Goal: Information Seeking & Learning: Learn about a topic

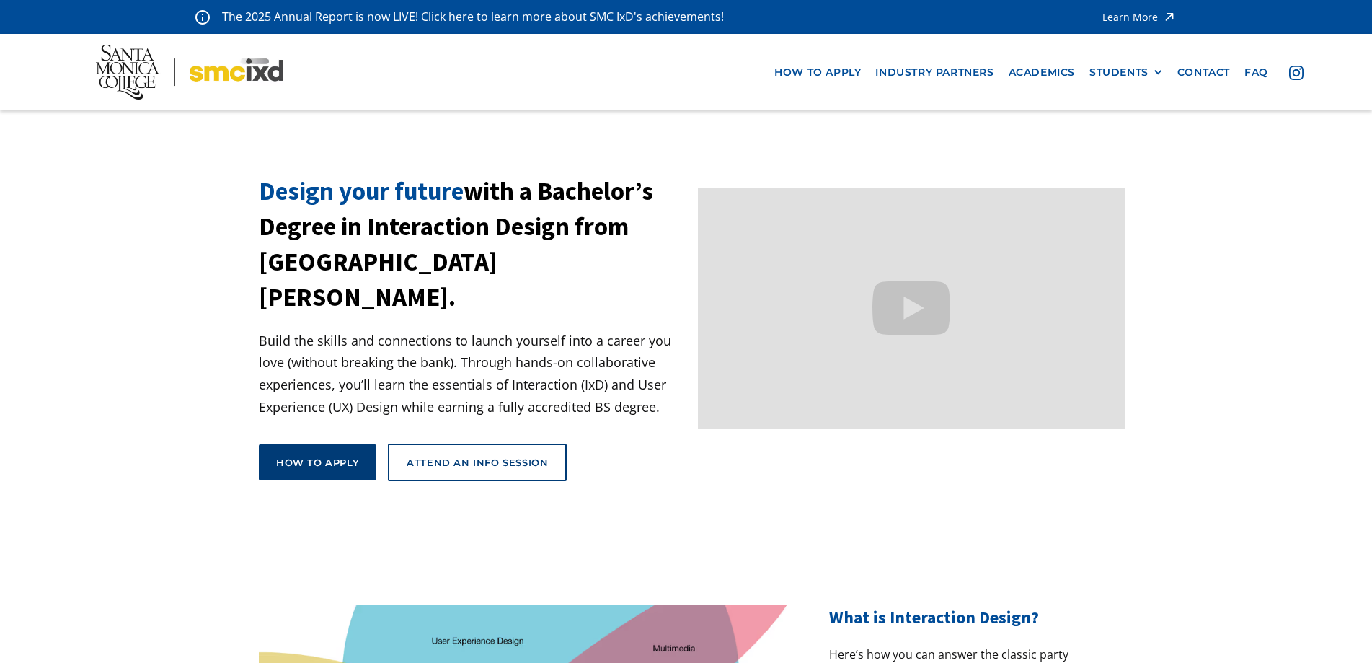
click at [332, 456] on div "How to apply" at bounding box center [317, 462] width 83 height 13
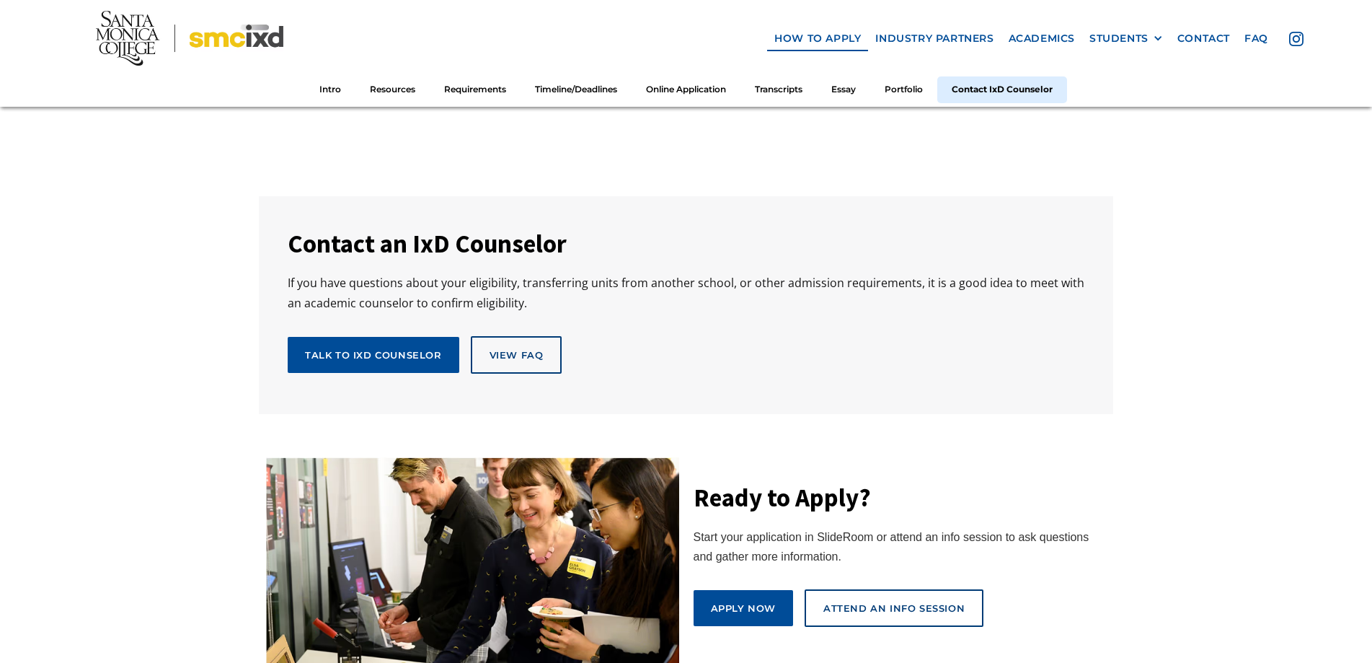
scroll to position [7426, 0]
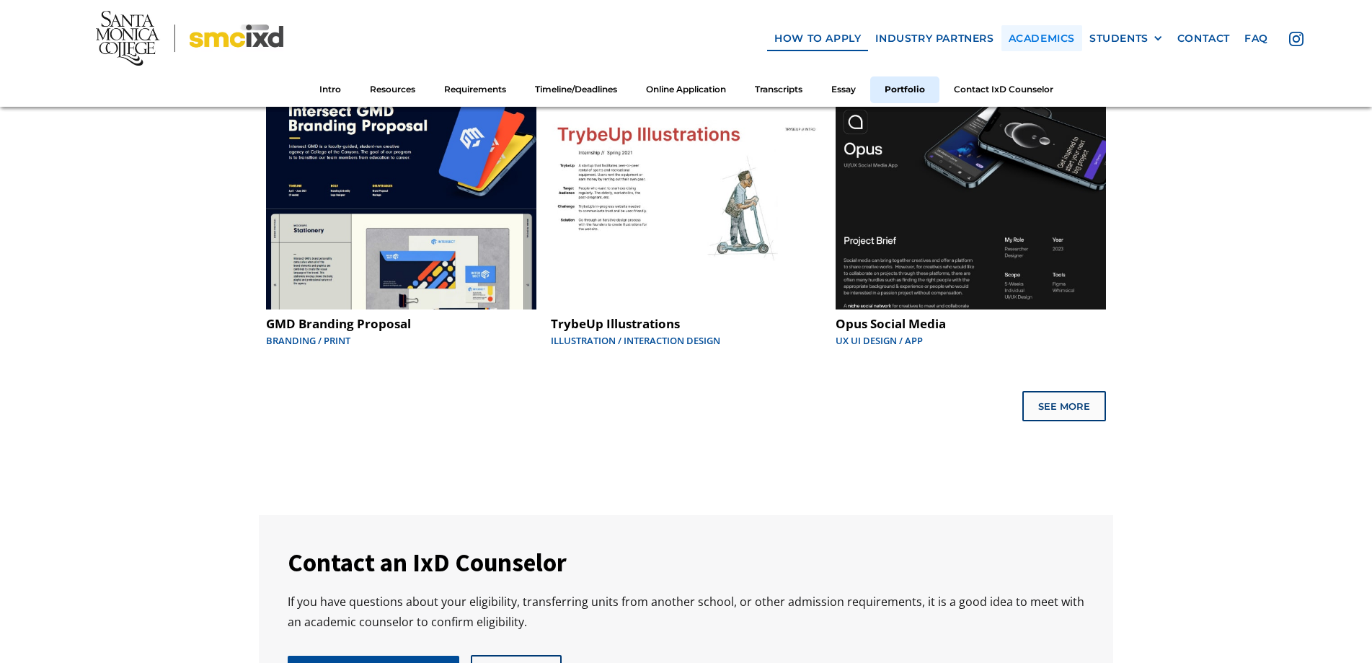
click at [1055, 37] on link "Academics" at bounding box center [1041, 38] width 81 height 27
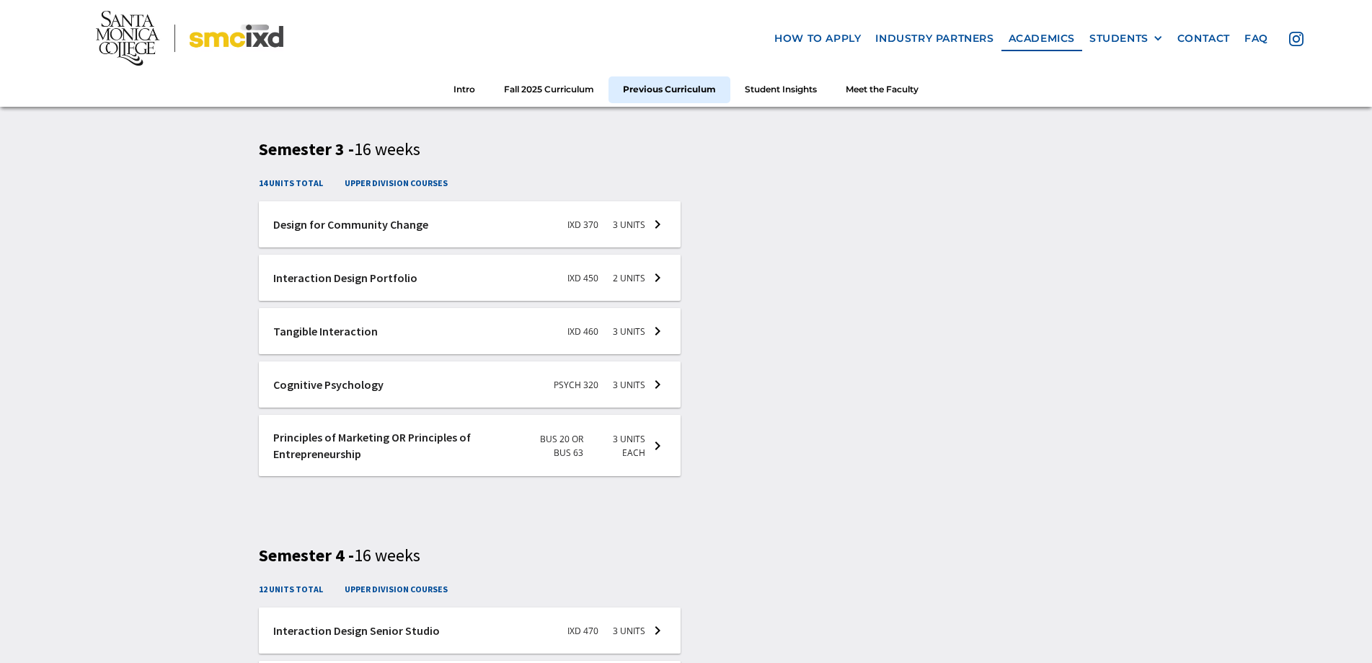
scroll to position [3244, 0]
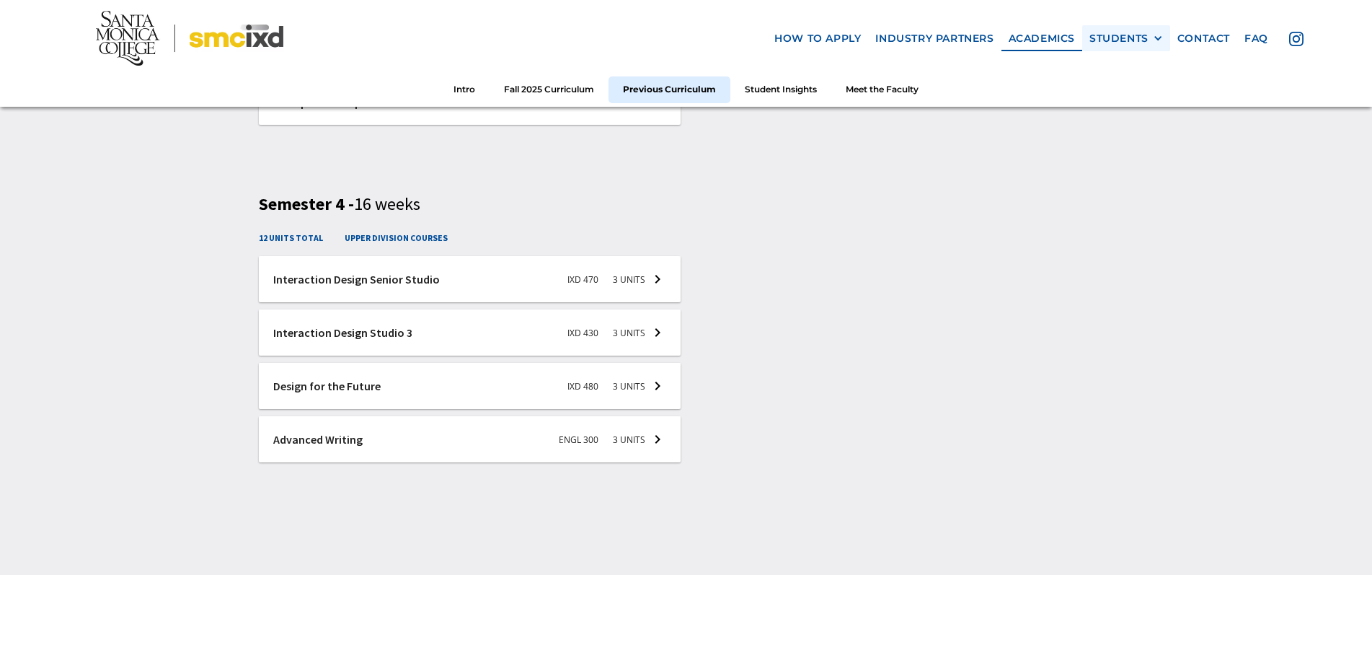
click at [1154, 37] on div at bounding box center [1158, 38] width 10 height 10
click at [1251, 35] on link "faq" at bounding box center [1256, 38] width 38 height 27
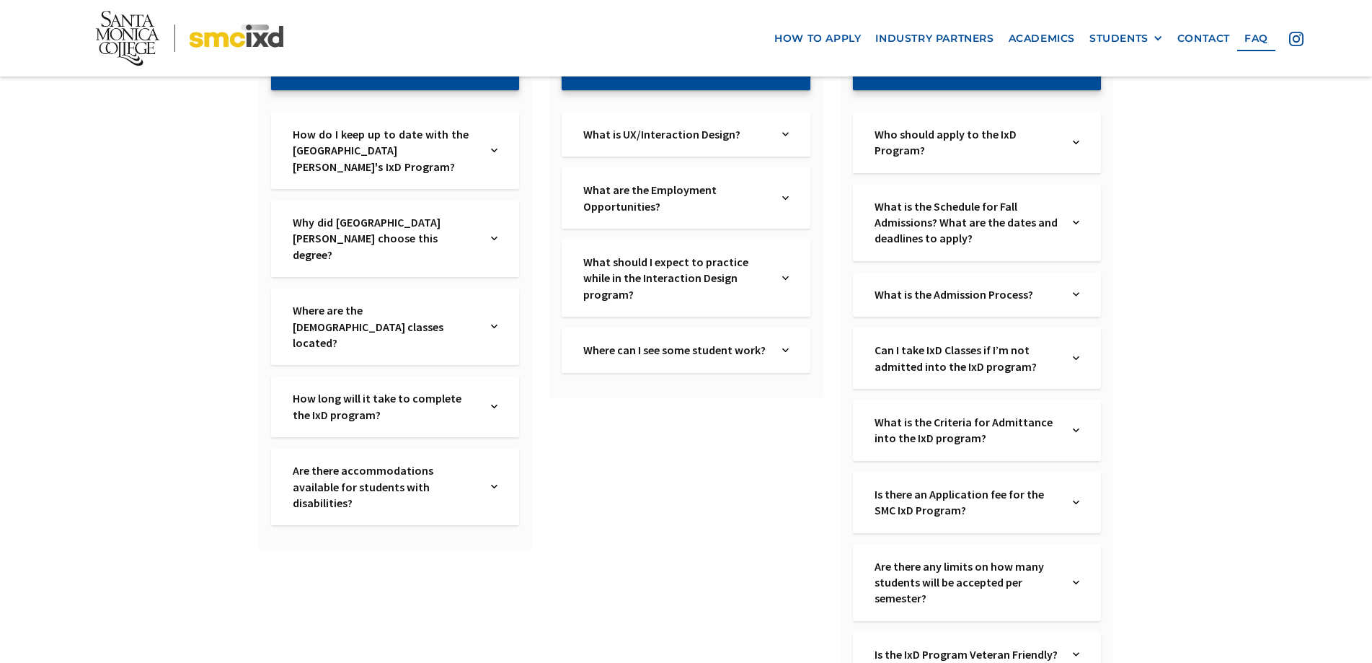
scroll to position [360, 0]
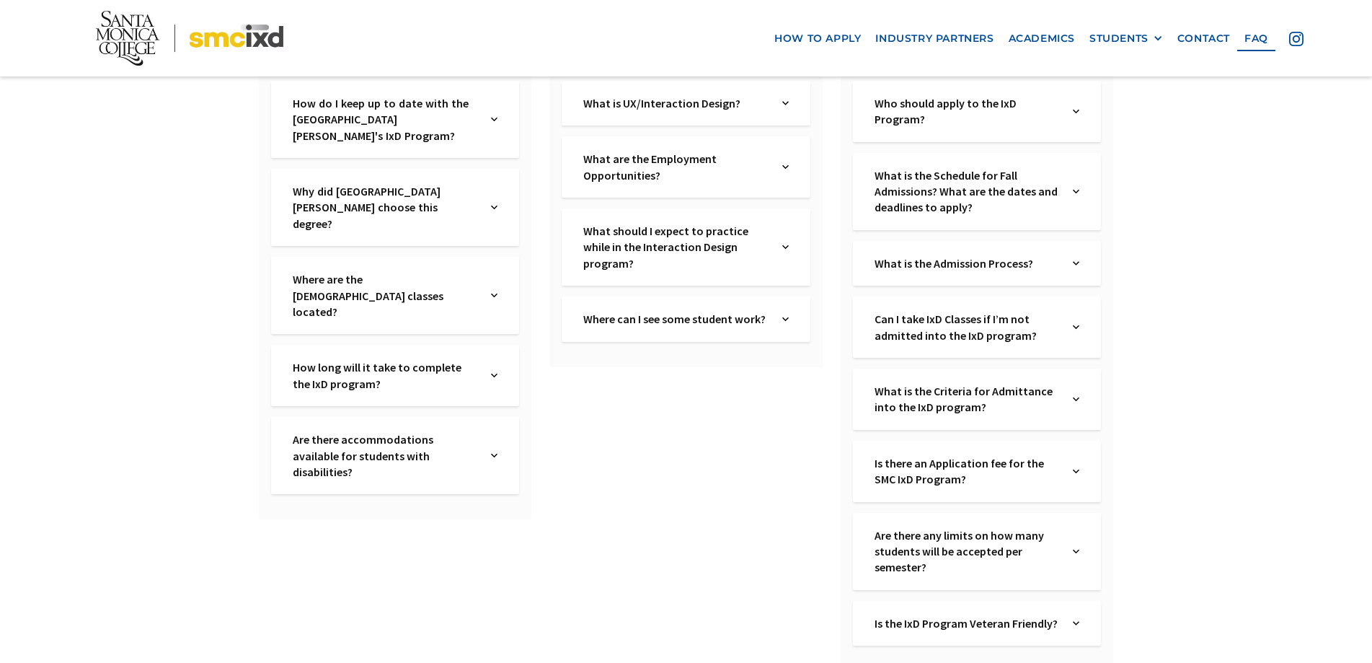
click at [1074, 263] on img at bounding box center [1076, 263] width 6 height 16
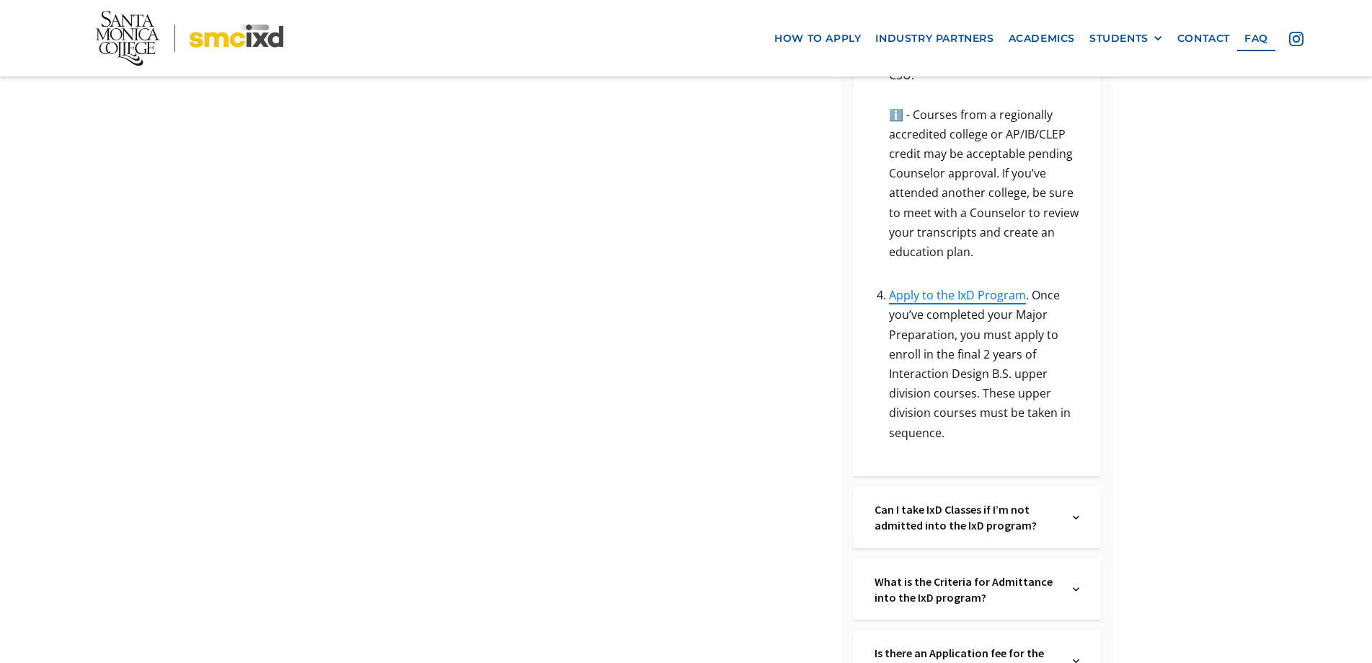
scroll to position [1009, 0]
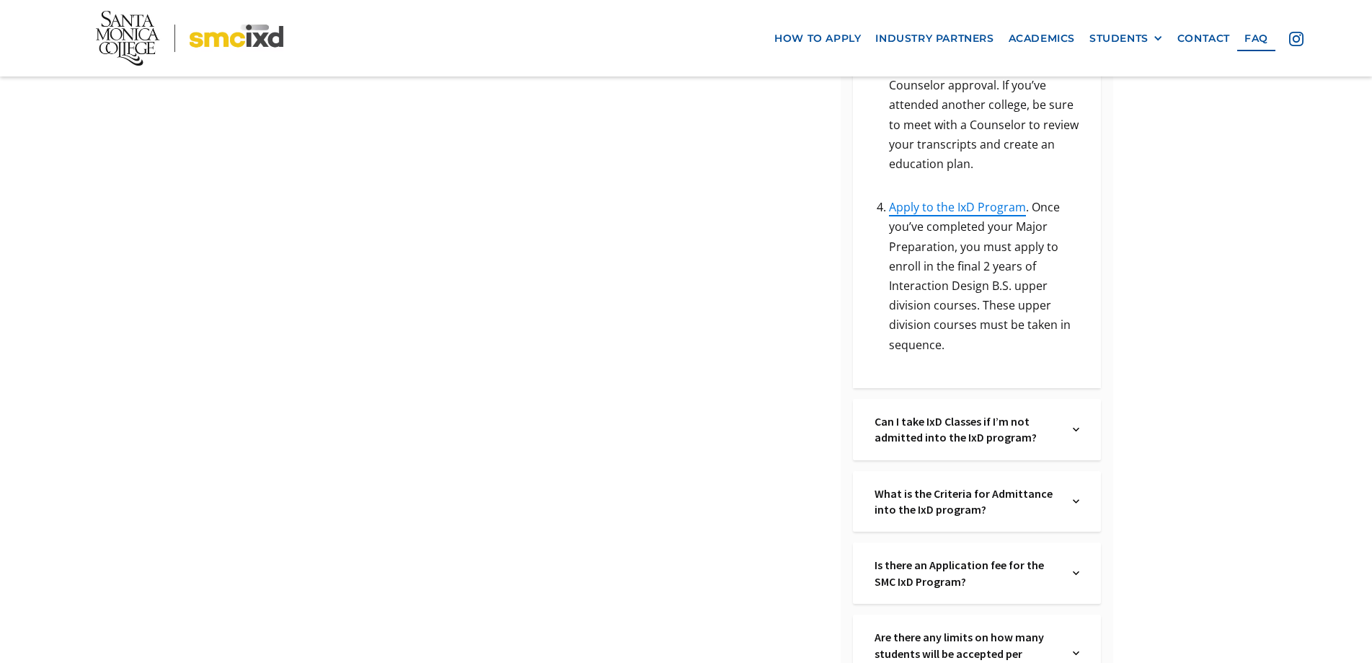
click at [1072, 479] on div "What is the Criteria for Admittance into the IxD program? Text Link" at bounding box center [977, 501] width 248 height 61
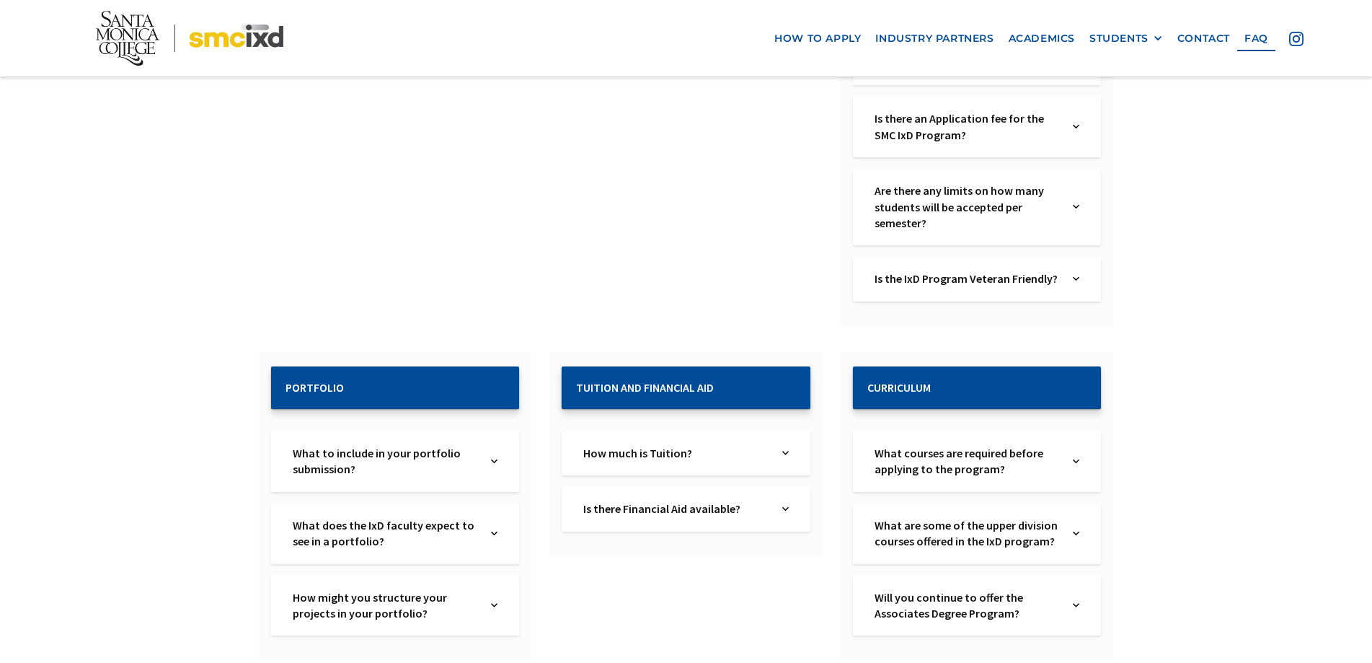
scroll to position [1802, 0]
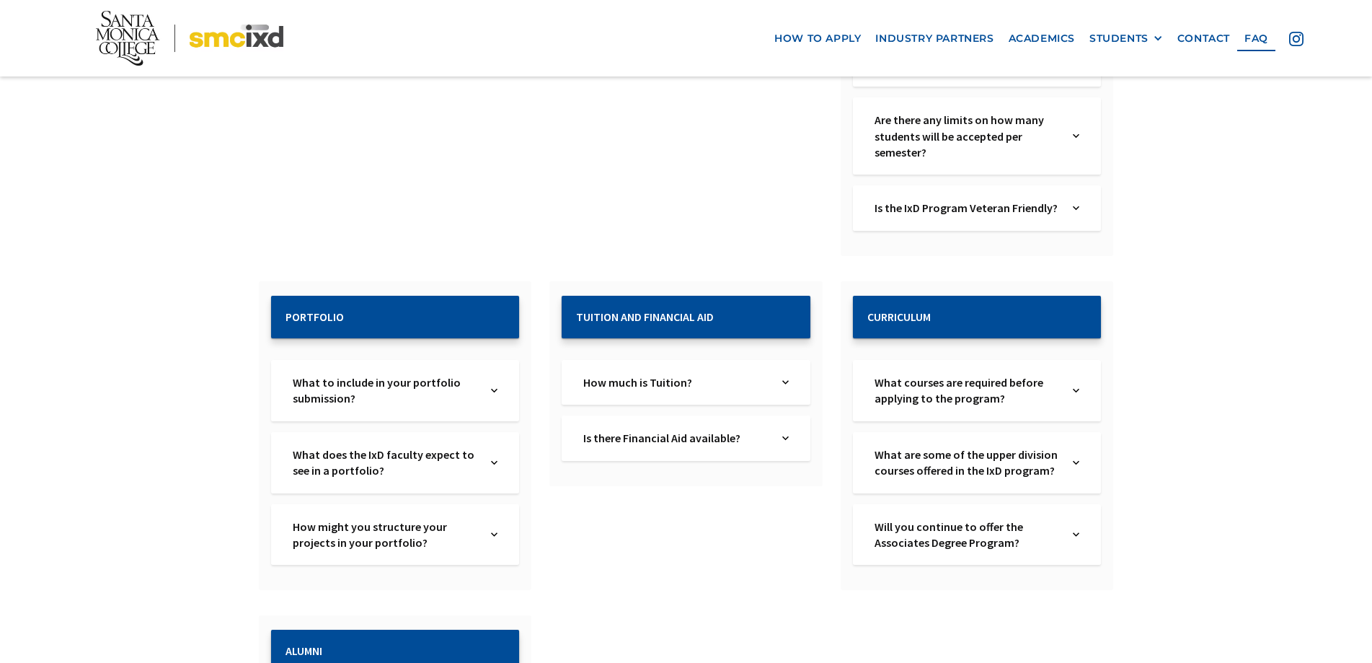
click at [1076, 374] on img at bounding box center [1076, 390] width 6 height 32
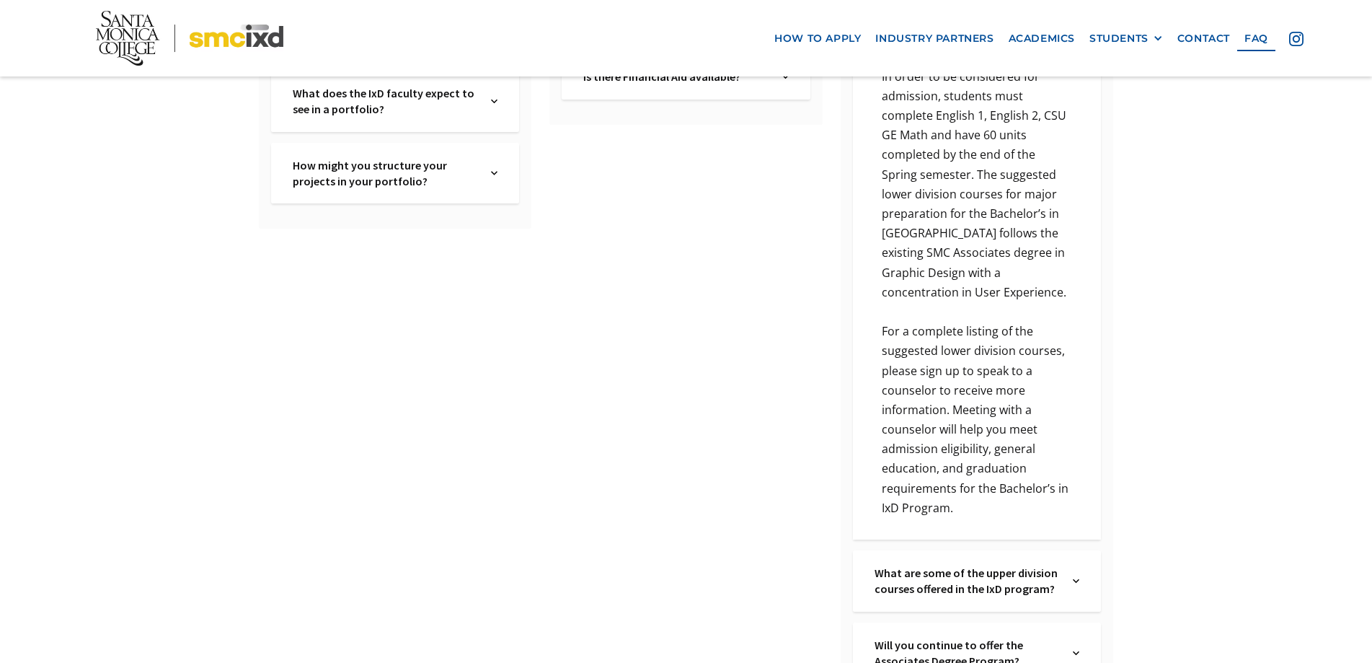
scroll to position [2235, 0]
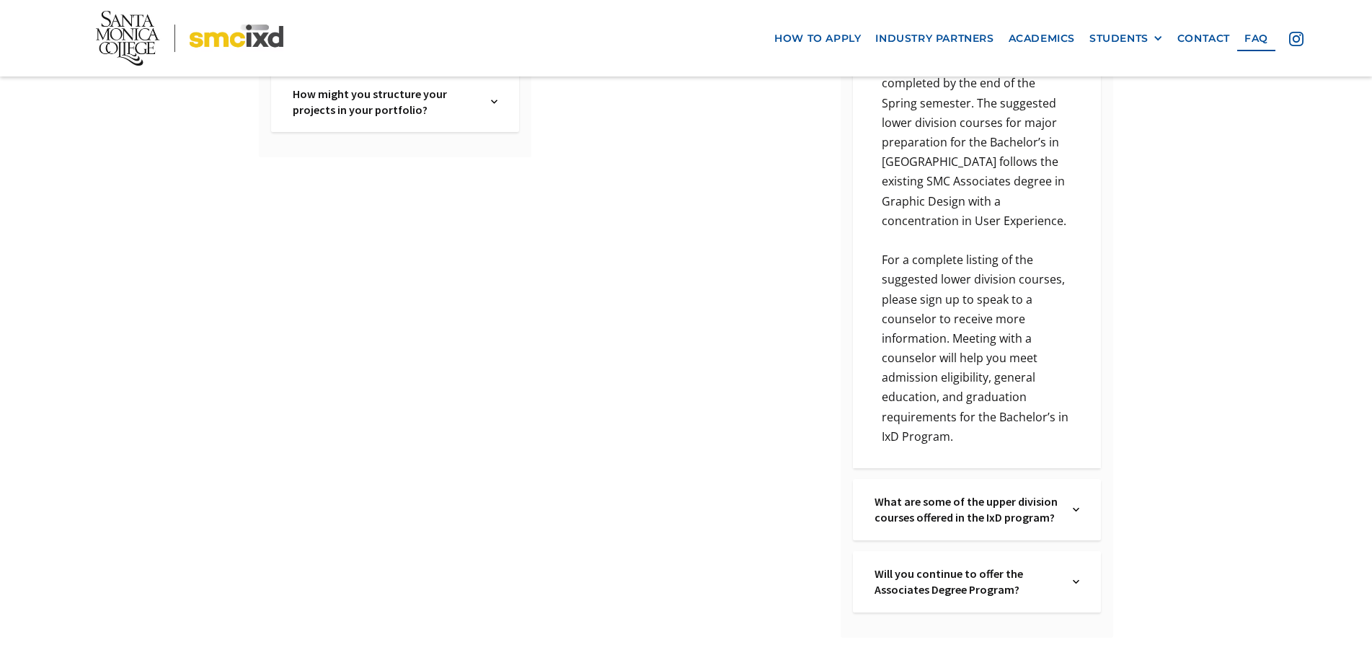
click at [1074, 565] on img at bounding box center [1076, 581] width 6 height 32
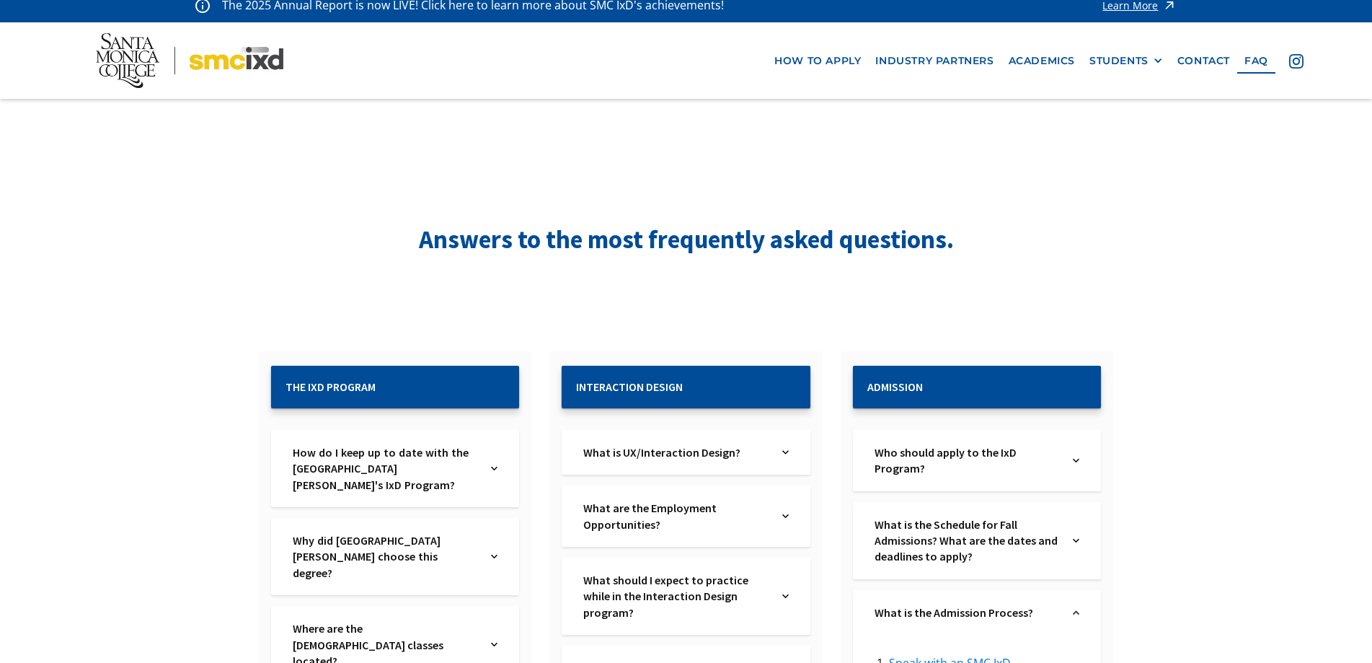
scroll to position [0, 0]
